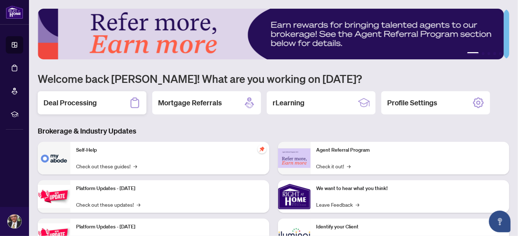
click at [81, 103] on h2 "Deal Processing" at bounding box center [69, 103] width 53 height 10
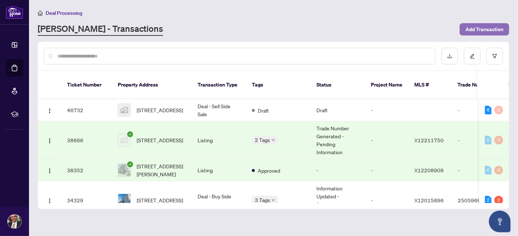
click at [488, 30] on span "Add Transaction" at bounding box center [484, 30] width 38 height 12
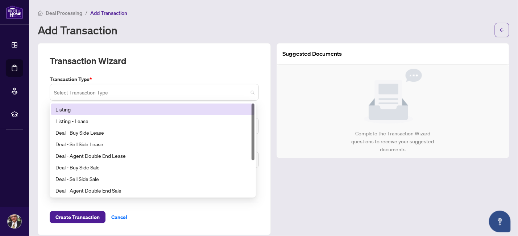
click at [247, 93] on span at bounding box center [154, 93] width 200 height 14
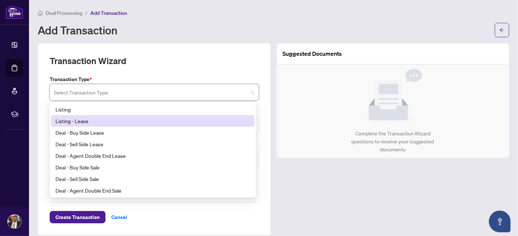
click at [82, 121] on div "Listing - Lease" at bounding box center [152, 121] width 195 height 8
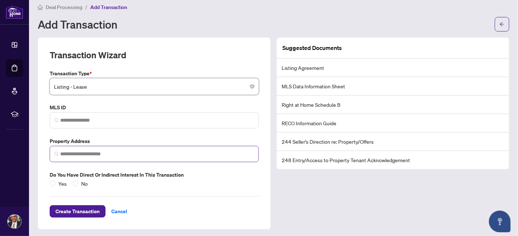
scroll to position [8, 0]
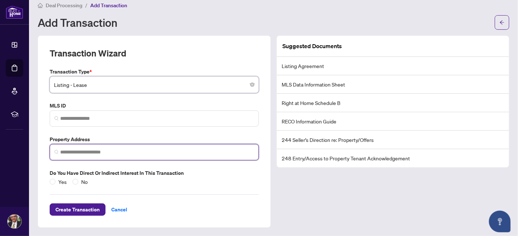
click at [125, 153] on input "search" at bounding box center [157, 153] width 194 height 8
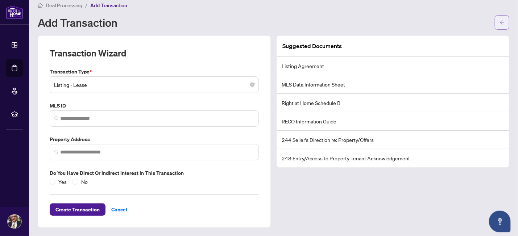
click at [499, 21] on icon "arrow-left" at bounding box center [501, 22] width 5 height 5
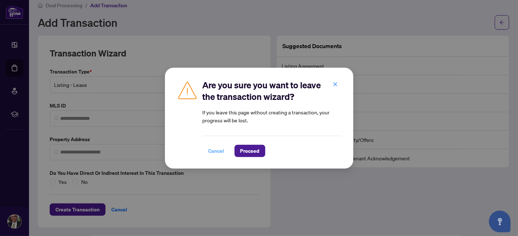
click at [215, 152] on span "Cancel" at bounding box center [216, 151] width 16 height 12
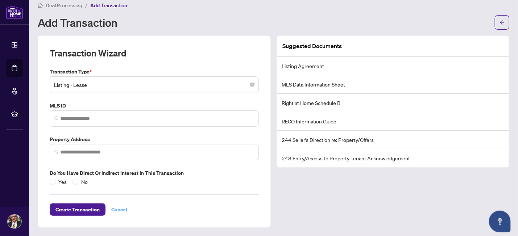
click at [124, 208] on span "Cancel" at bounding box center [119, 210] width 16 height 12
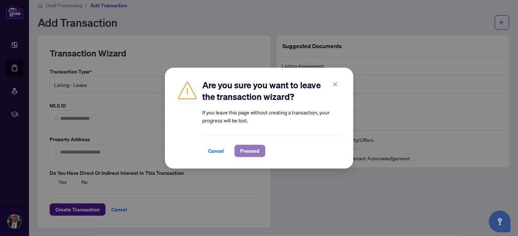
click at [257, 151] on span "Proceed" at bounding box center [249, 151] width 19 height 12
